Goal: Communication & Community: Ask a question

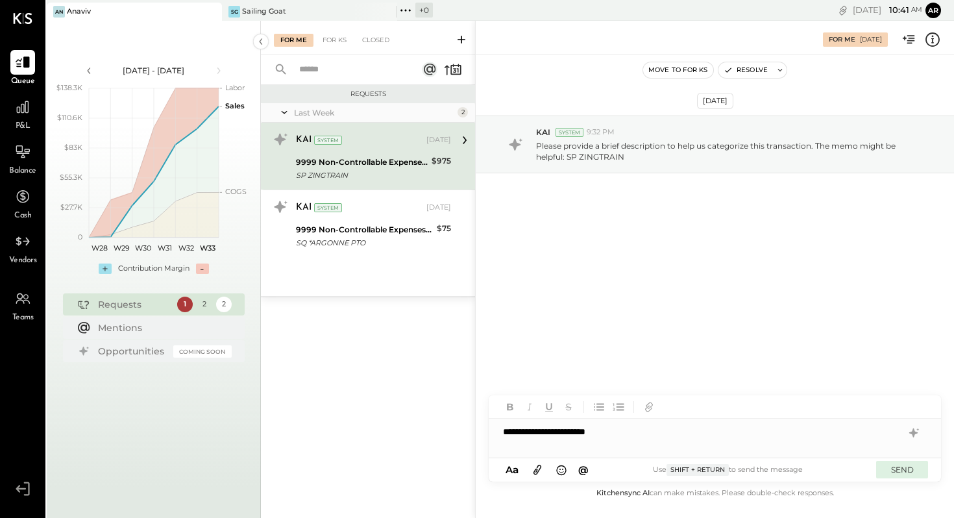
click at [906, 468] on button "SEND" at bounding box center [902, 470] width 52 height 18
